Goal: Navigation & Orientation: Find specific page/section

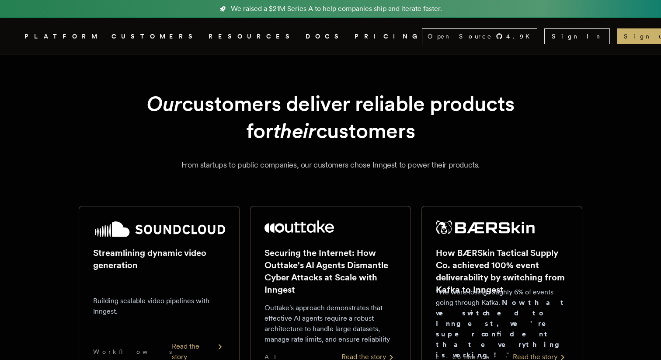
click at [355, 38] on link "PRICING" at bounding box center [388, 36] width 67 height 11
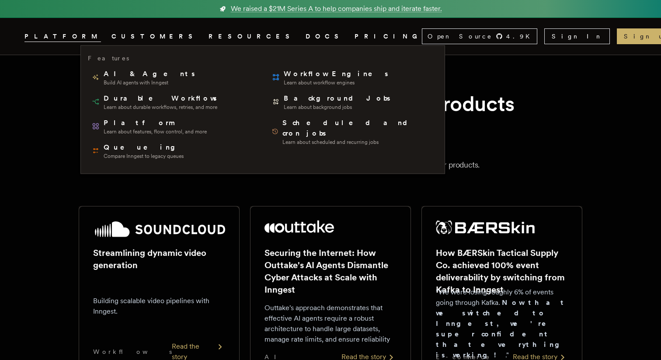
click at [94, 36] on span "PLATFORM" at bounding box center [62, 36] width 77 height 11
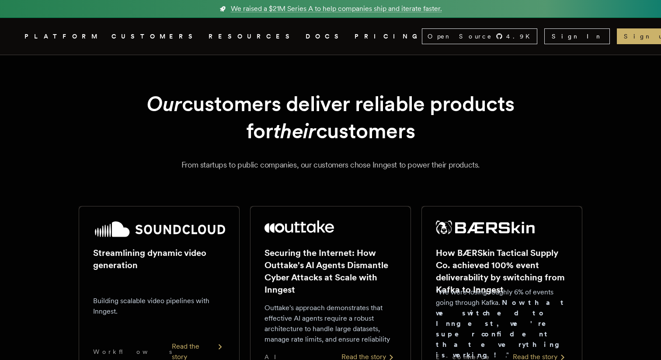
click at [209, 41] on span "RESOURCES" at bounding box center [252, 36] width 87 height 11
click at [161, 35] on link "CUSTOMERS" at bounding box center [154, 36] width 87 height 11
click at [14, 36] on icon ".cls-1 { fill: #FAFAF9; }" at bounding box center [14, 36] width 0 height 10
